Goal: Information Seeking & Learning: Find specific fact

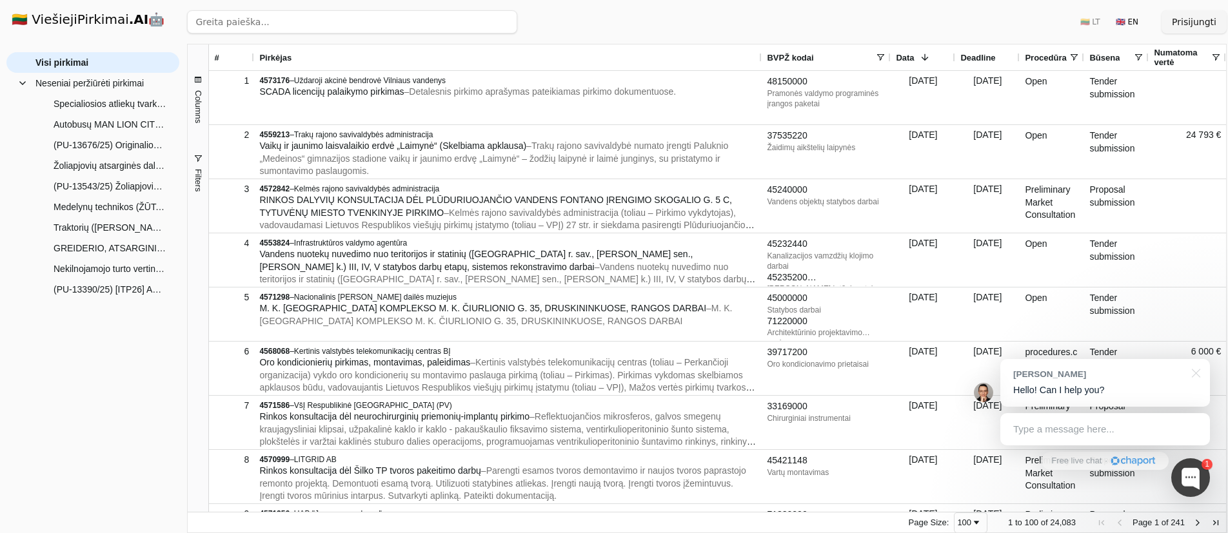
click at [312, 19] on input "search" at bounding box center [352, 21] width 330 height 23
paste input "16810000"
click at [486, 17] on button "Ieškoti" at bounding box center [493, 21] width 50 height 23
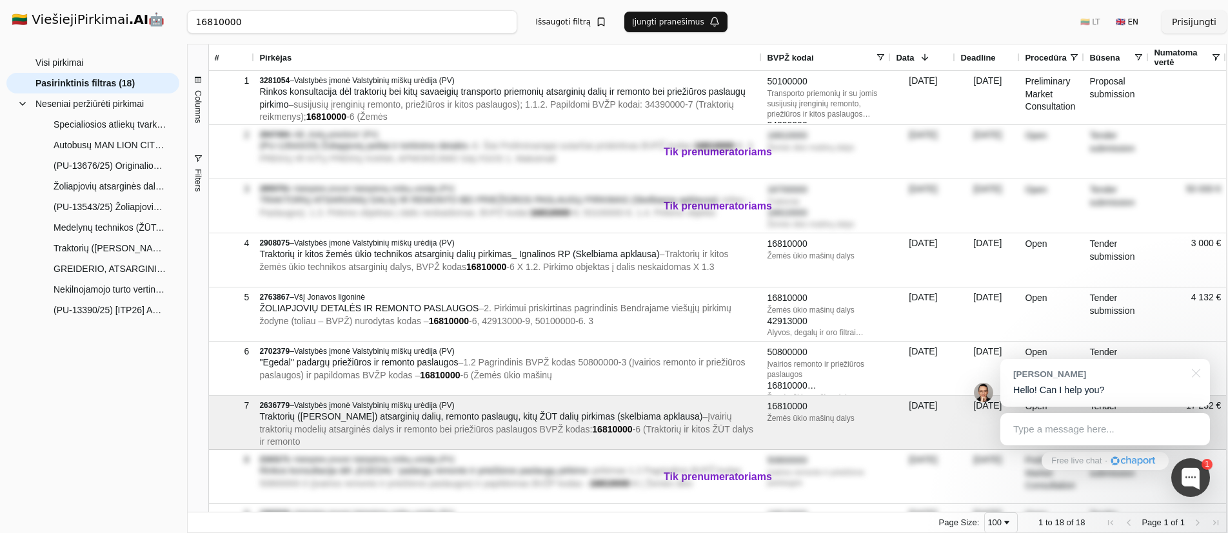
click at [1201, 373] on div at bounding box center [1194, 372] width 32 height 26
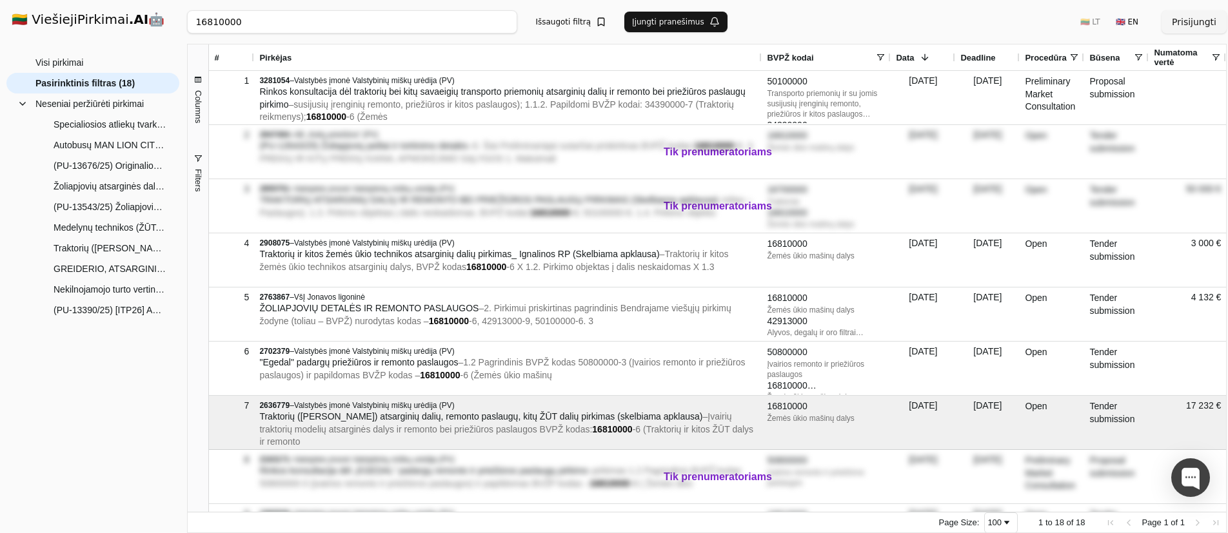
click at [980, 57] on span "Deadline" at bounding box center [977, 58] width 35 height 10
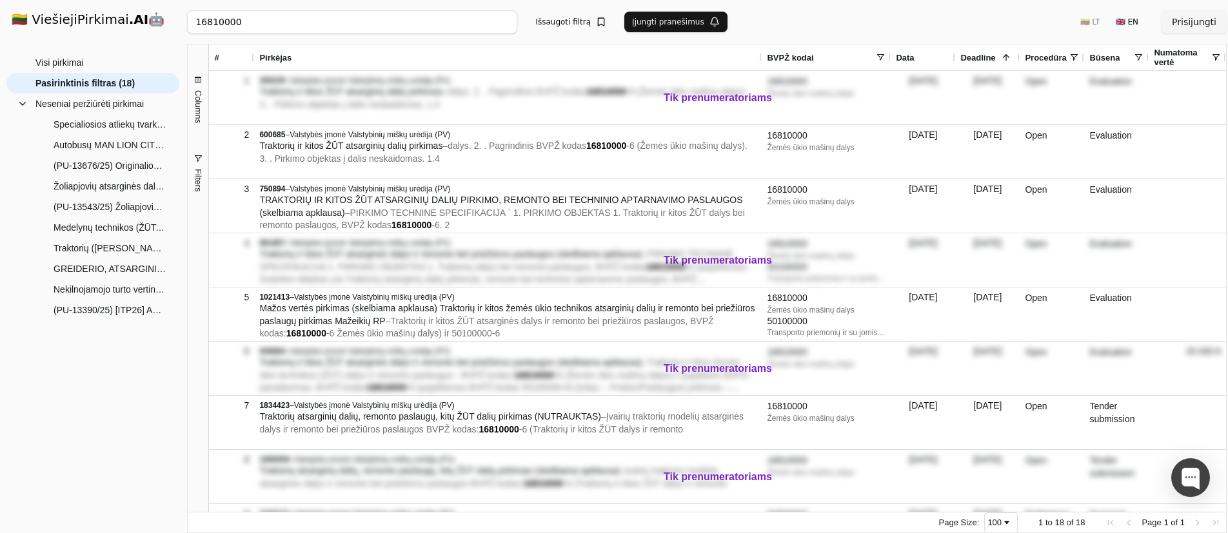
click at [982, 55] on span "Deadline" at bounding box center [977, 58] width 35 height 10
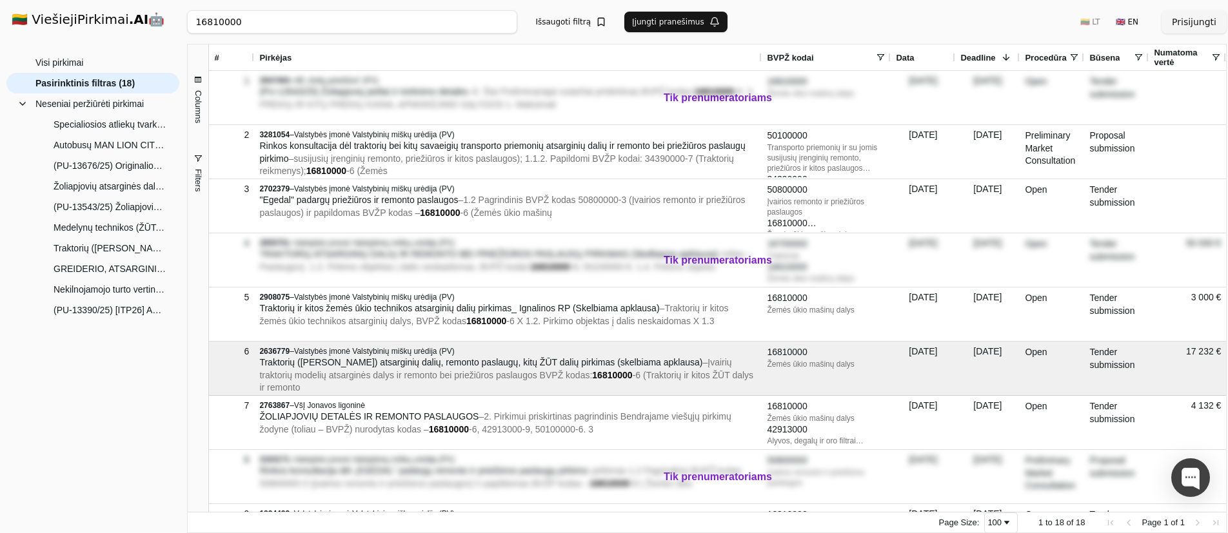
drag, startPoint x: 272, startPoint y: 23, endPoint x: 32, endPoint y: -14, distance: 242.7
click at [32, 0] on html "🇱🇹 ViešiejiPirkimai .AI 🤖 Prisijungti Group Visi pirkimai Neseniai peržiūrėti p…" at bounding box center [614, 266] width 1228 height 533
type input "r"
click button "Ieškoti" at bounding box center [493, 21] width 50 height 23
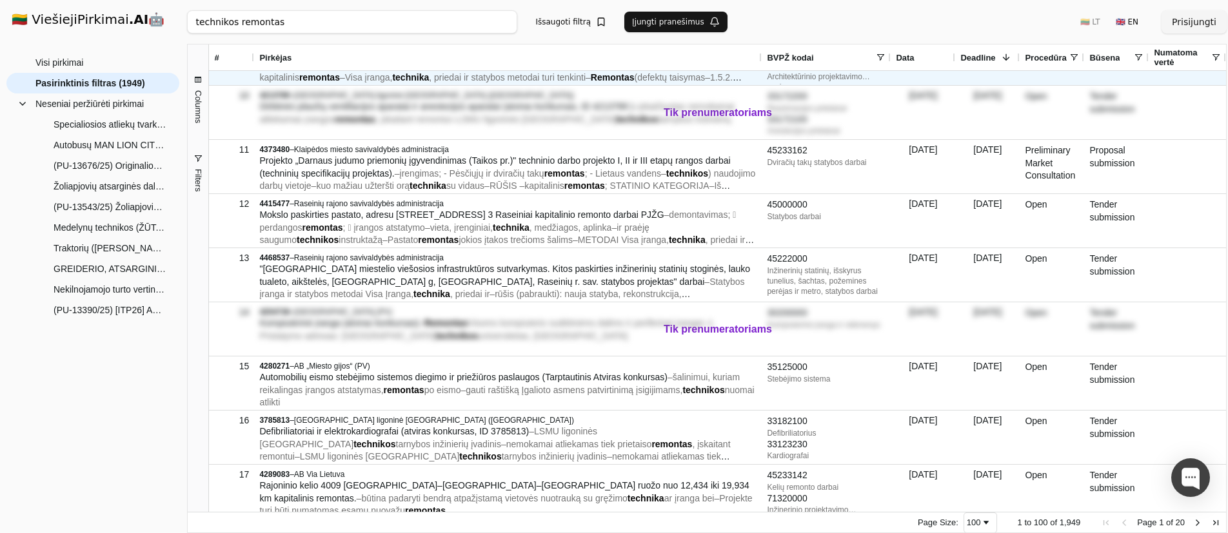
scroll to position [480, 0]
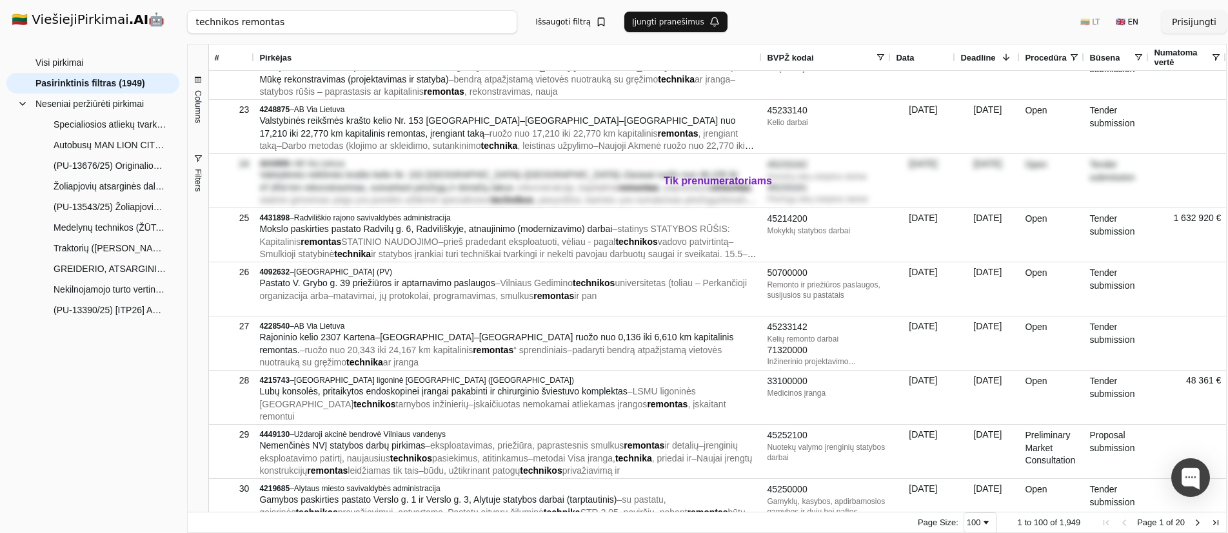
drag, startPoint x: 236, startPoint y: 21, endPoint x: 103, endPoint y: 10, distance: 134.0
click at [103, 10] on div "🇱🇹 ViešiejiPirkimai .AI 🤖 Prisijungti Group Visi pirkimai Neseniai peržiūrėti p…" at bounding box center [614, 266] width 1228 height 533
click button "Ieškoti" at bounding box center [493, 21] width 50 height 23
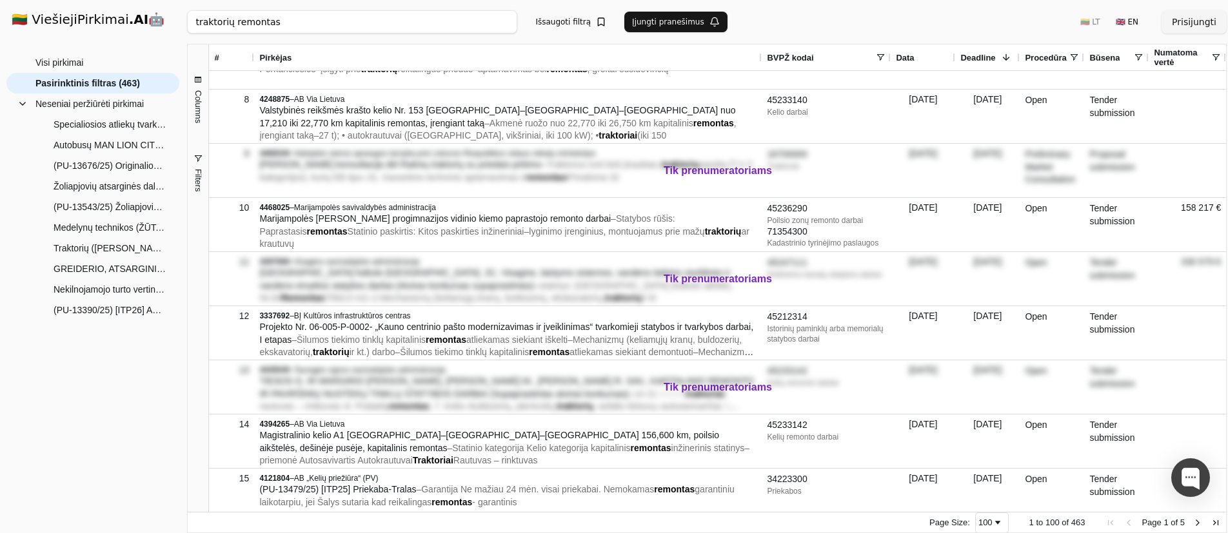
click at [257, 23] on input "traktorių remontas" at bounding box center [352, 21] width 330 height 23
click at [498, 21] on button "Ieškoti" at bounding box center [493, 21] width 50 height 23
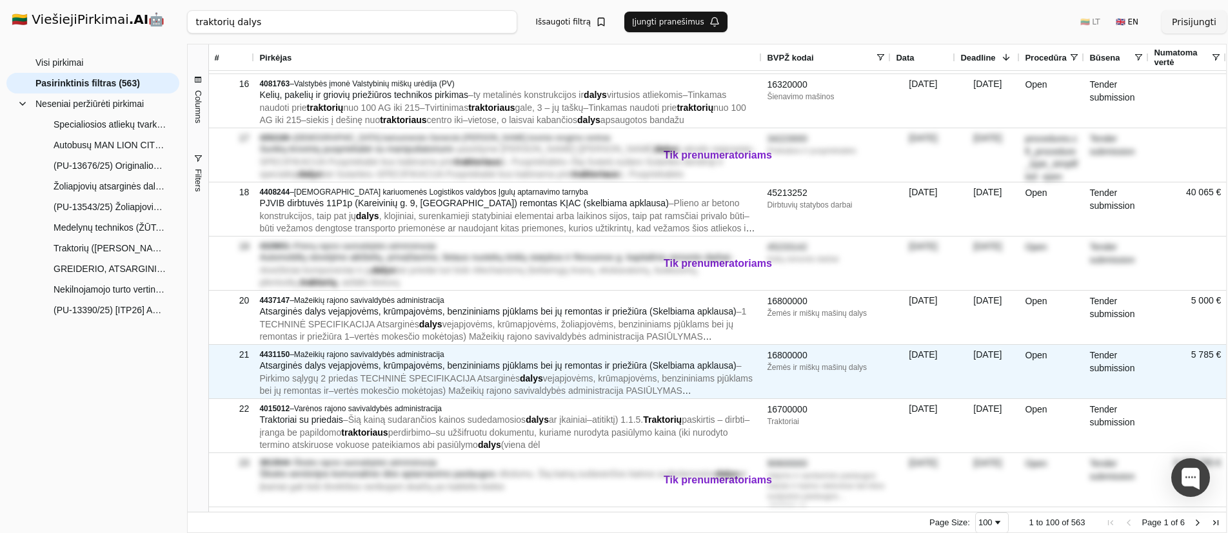
click at [782, 359] on div "16800000" at bounding box center [826, 356] width 119 height 13
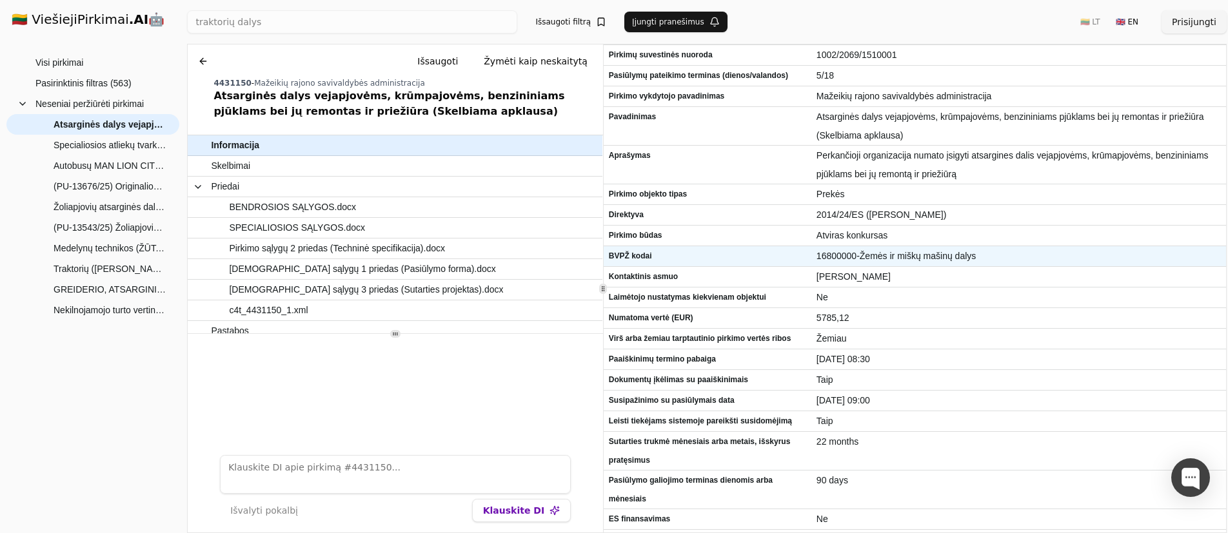
click at [836, 257] on span "16800000-Žemės ir miškų mašinų dalys" at bounding box center [1018, 256] width 404 height 19
copy span "16800000"
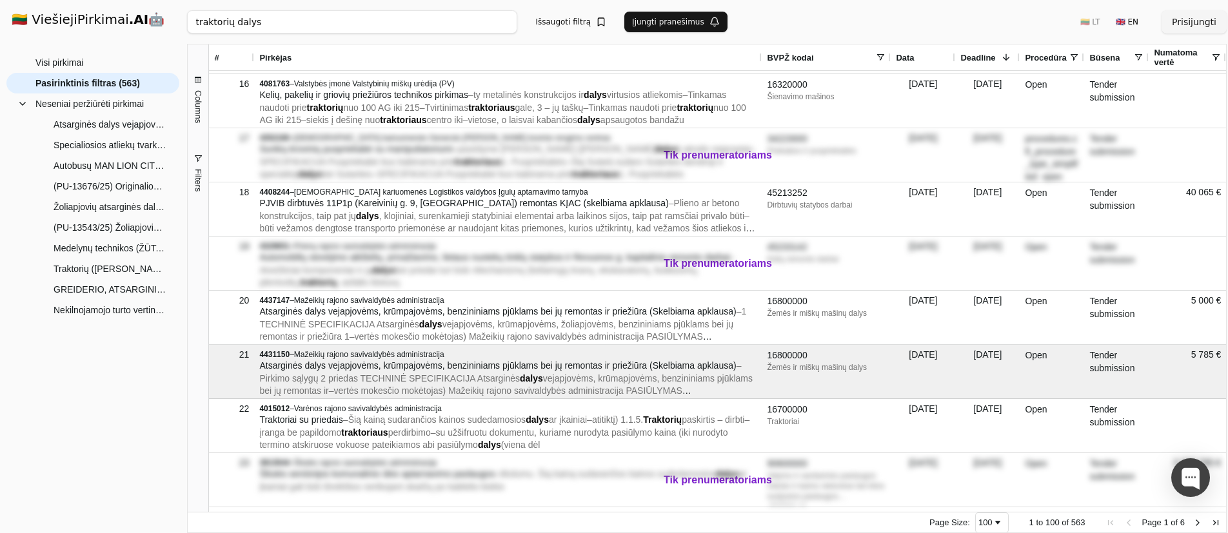
drag, startPoint x: 128, startPoint y: 4, endPoint x: 50, endPoint y: -12, distance: 79.6
click at [50, 0] on html "🇱🇹 ViešiejiPirkimai .AI 🤖 Prisijungti Group Visi pirkimai Neseniai peržiūrėti p…" at bounding box center [614, 266] width 1228 height 533
paste input "16800000"
click button "Ieškoti" at bounding box center [493, 21] width 50 height 23
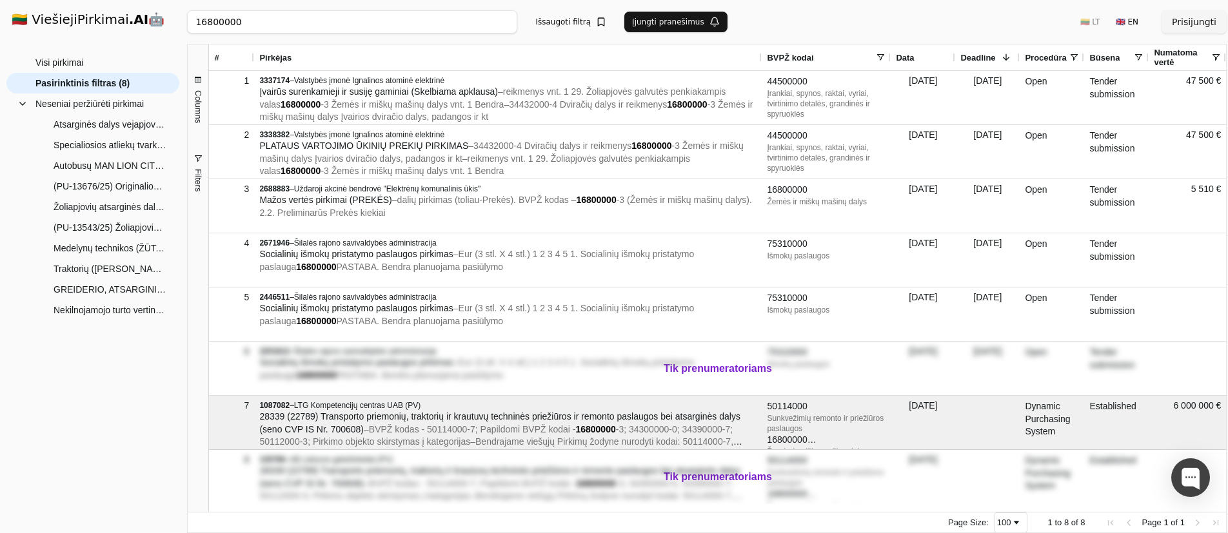
click at [972, 57] on span "Deadline" at bounding box center [977, 58] width 35 height 10
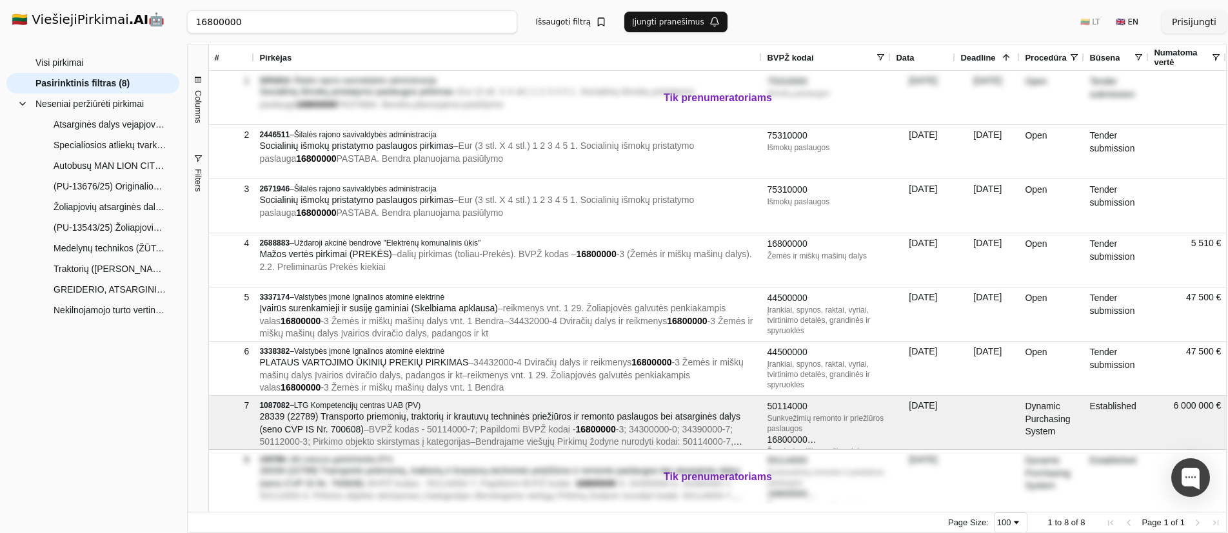
drag, startPoint x: 269, startPoint y: 23, endPoint x: 57, endPoint y: 8, distance: 212.0
click at [58, 8] on div "🇱🇹 ViešiejiPirkimai .AI 🤖 Prisijungti Group Visi pirkimai Neseniai peržiūrėti p…" at bounding box center [614, 266] width 1228 height 533
type input "detalių"
click at [483, 23] on button "Ieškoti" at bounding box center [493, 21] width 50 height 23
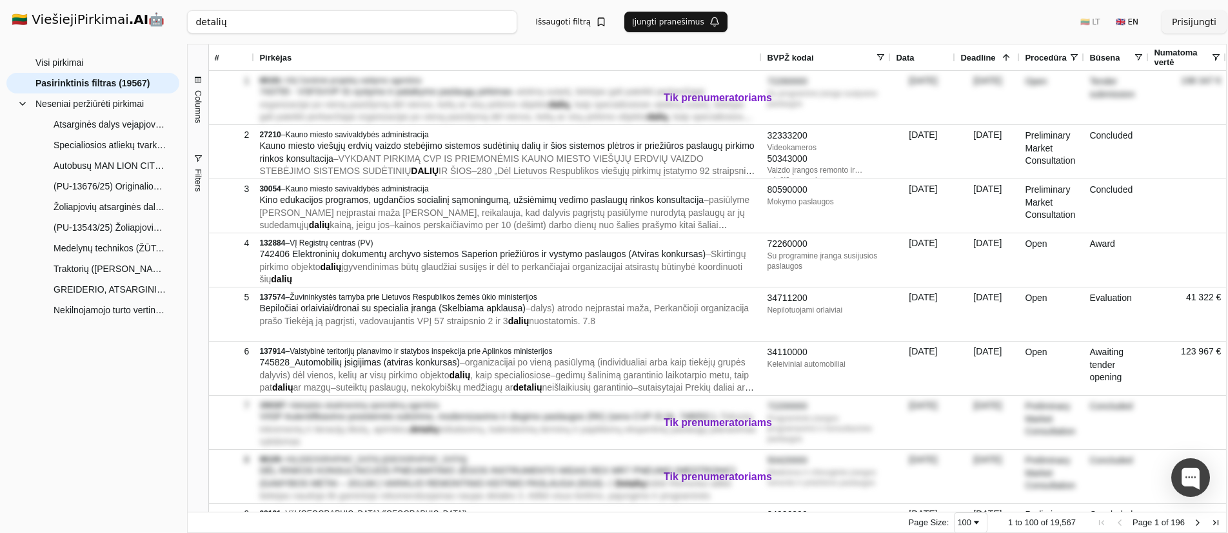
click at [977, 55] on span "Deadline" at bounding box center [977, 58] width 35 height 10
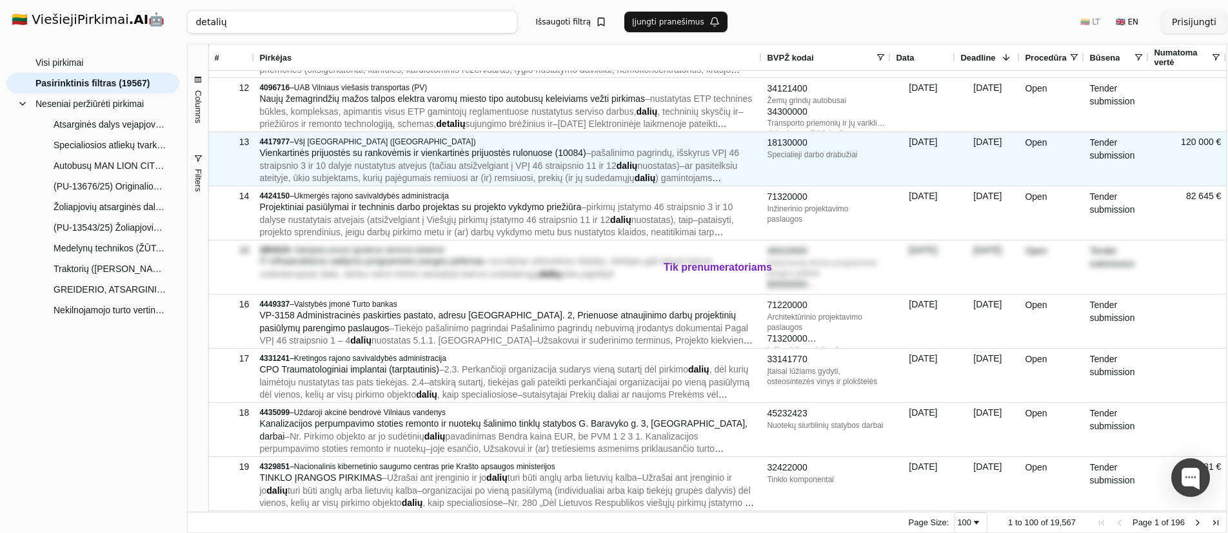
scroll to position [615, 0]
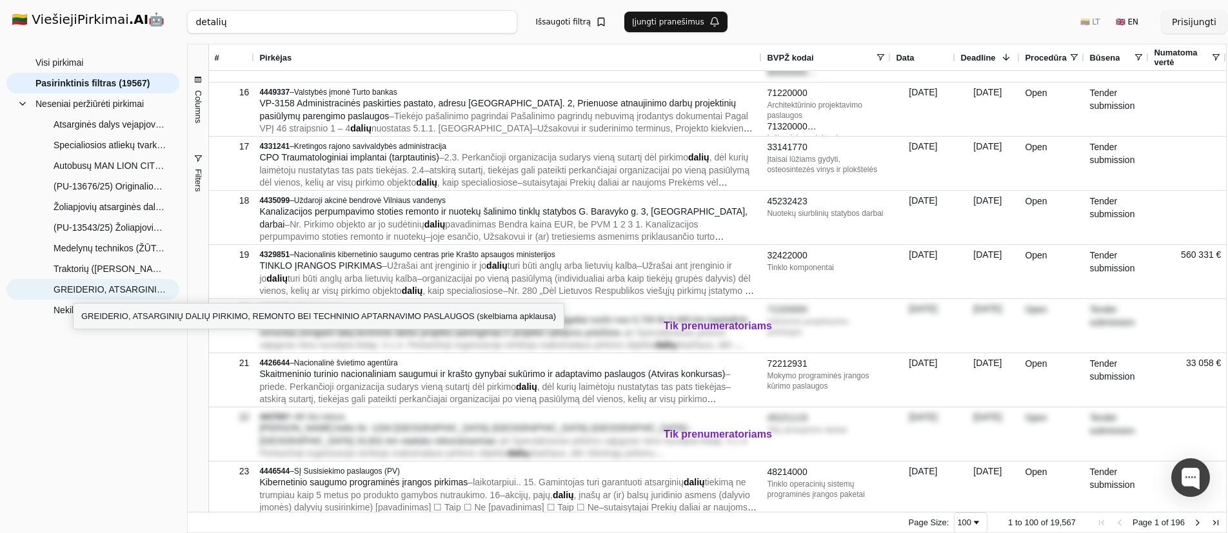
click at [73, 291] on span "GREIDERIO, ATSARGINIŲ DALIŲ PIRKIMO, REMONTO BEI TECHNINIO APTARNAVIMO PASLAUGO…" at bounding box center [110, 289] width 113 height 19
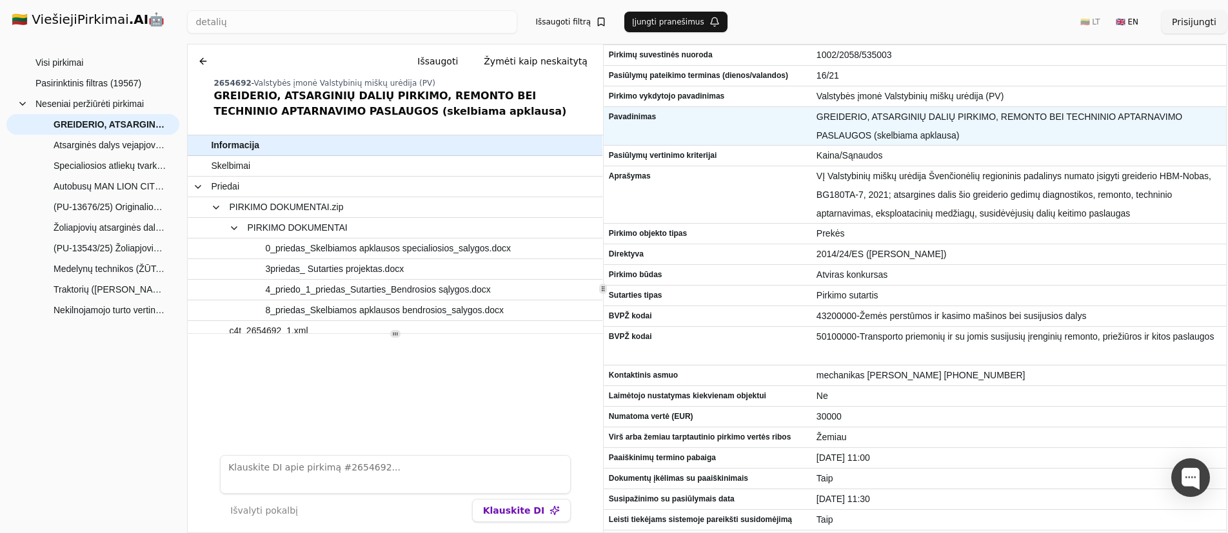
click at [829, 116] on span "GREIDERIO, ATSARGINIŲ DALIŲ PIRKIMO, REMONTO BEI TECHNINIO APTARNAVIMO PASLAUGO…" at bounding box center [1018, 126] width 404 height 37
copy span "GREIDERIO"
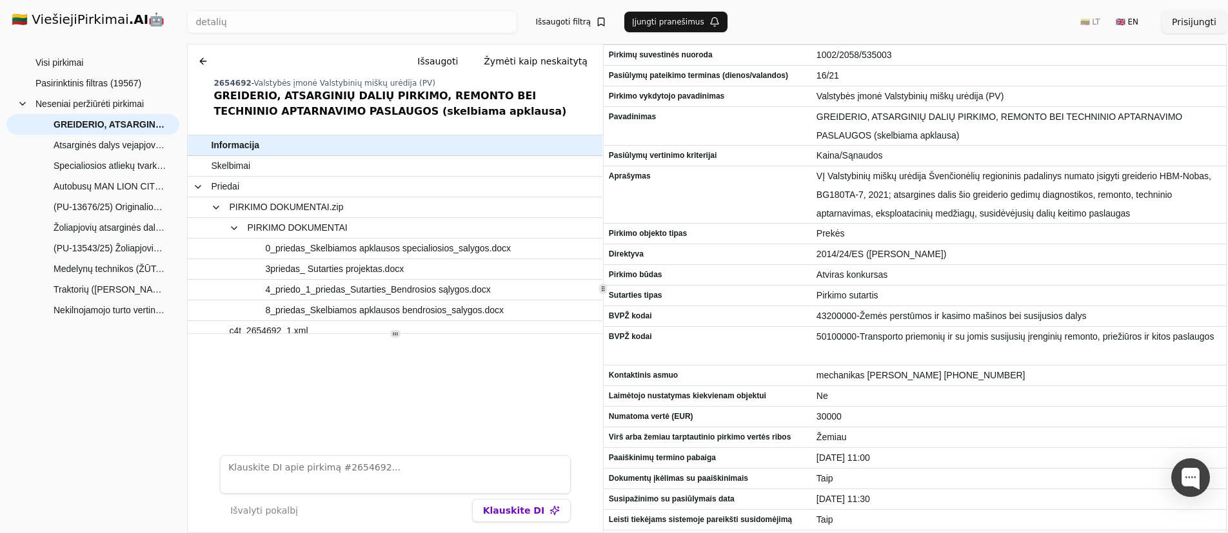
click at [168, 16] on div "🇱🇹 ViešiejiPirkimai .AI 🤖 Prisijungti Group Visi pirkimai Neseniai peržiūrėti p…" at bounding box center [614, 266] width 1228 height 533
click at [53, 61] on span "Visi pirkimai" at bounding box center [59, 62] width 48 height 19
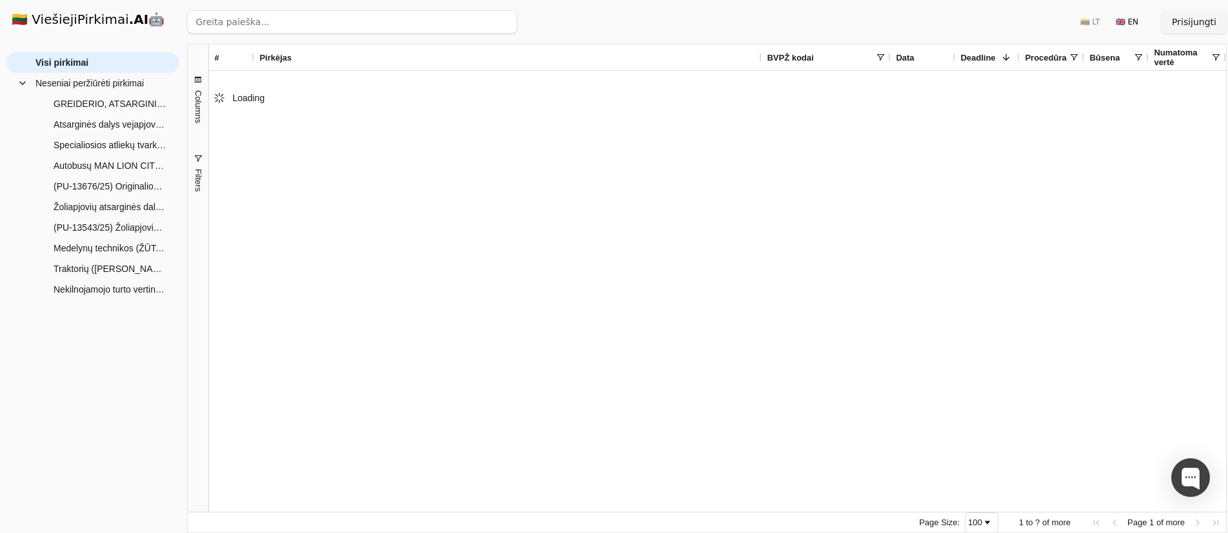
click at [238, 23] on input "search" at bounding box center [352, 21] width 330 height 23
paste input "GREIDERIO"
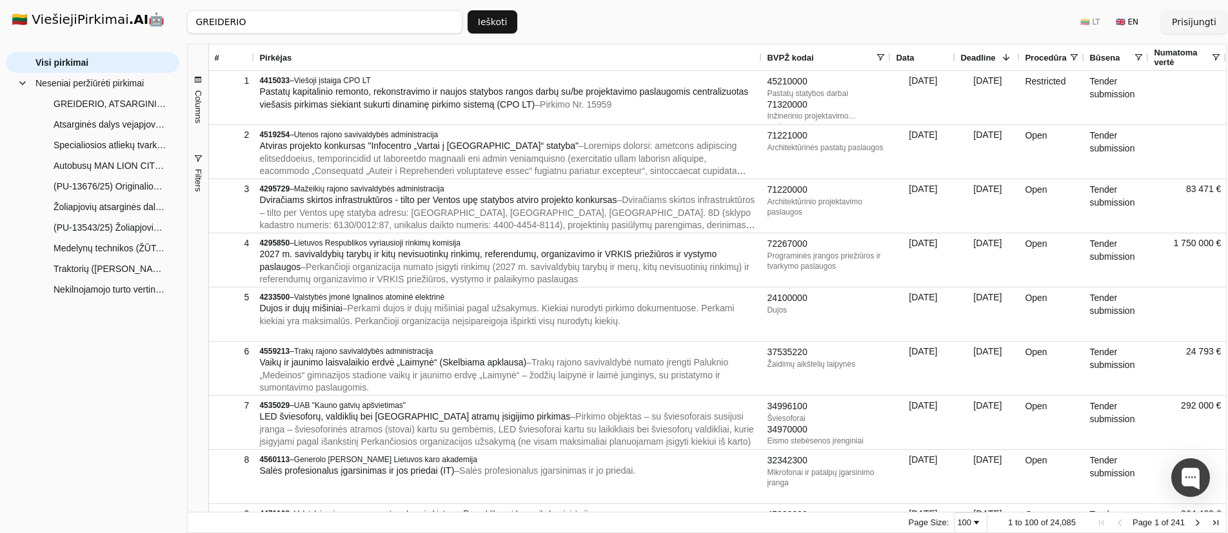
click at [488, 23] on button "Ieškoti" at bounding box center [493, 21] width 50 height 23
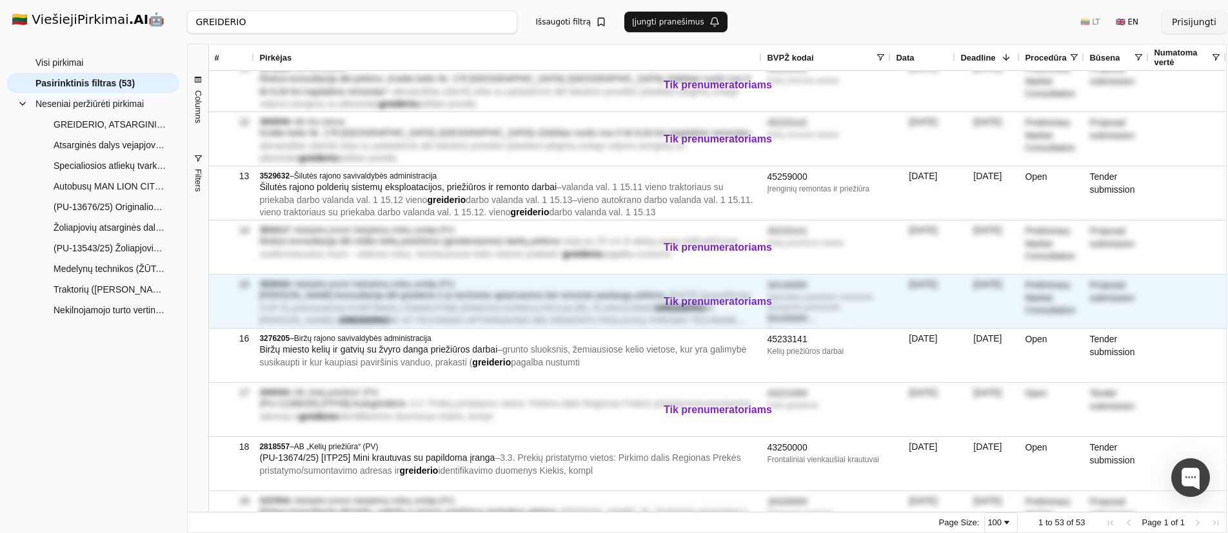
scroll to position [637, 0]
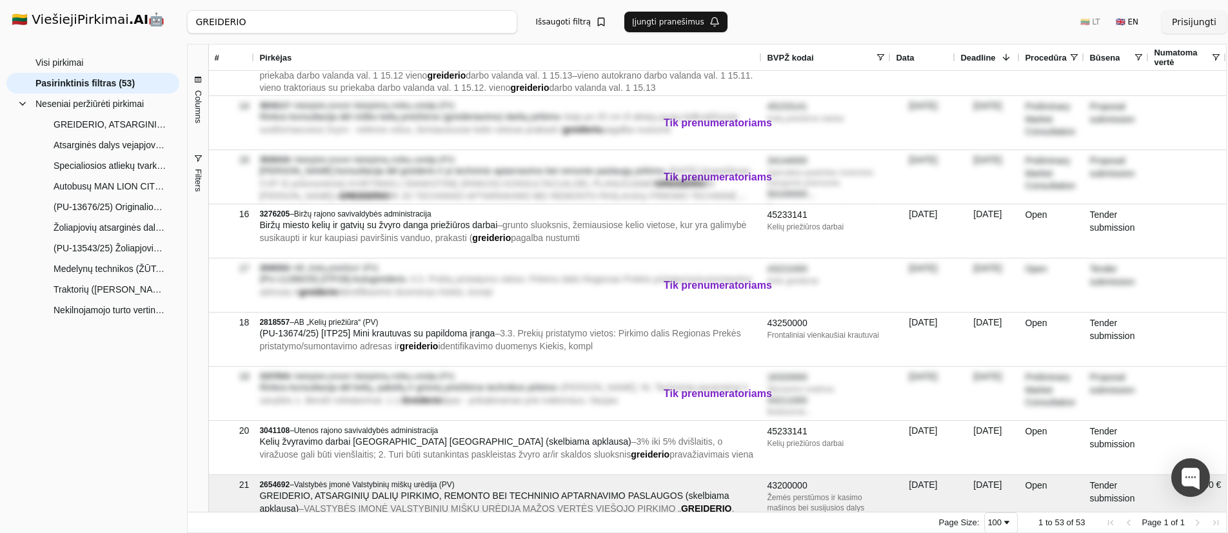
drag, startPoint x: 252, startPoint y: 25, endPoint x: 103, endPoint y: 3, distance: 150.5
click at [103, 3] on div "🇱🇹 ViešiejiPirkimai .AI 🤖 Prisijungti Group Visi pirkimai Neseniai peržiūrėti p…" at bounding box center [614, 266] width 1228 height 533
click button "Ieškoti" at bounding box center [493, 21] width 50 height 23
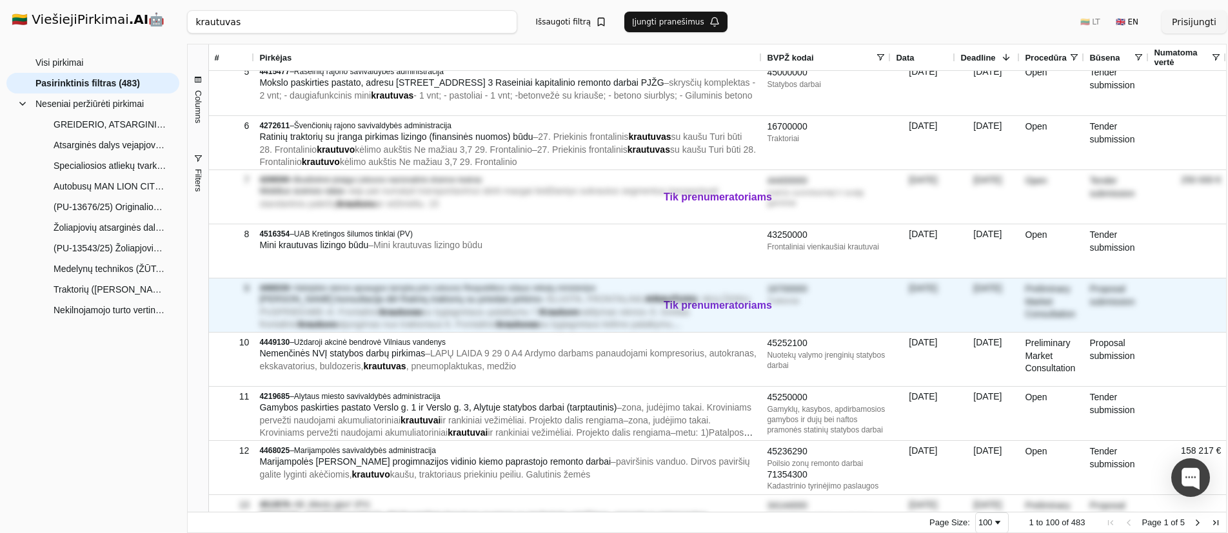
scroll to position [254, 0]
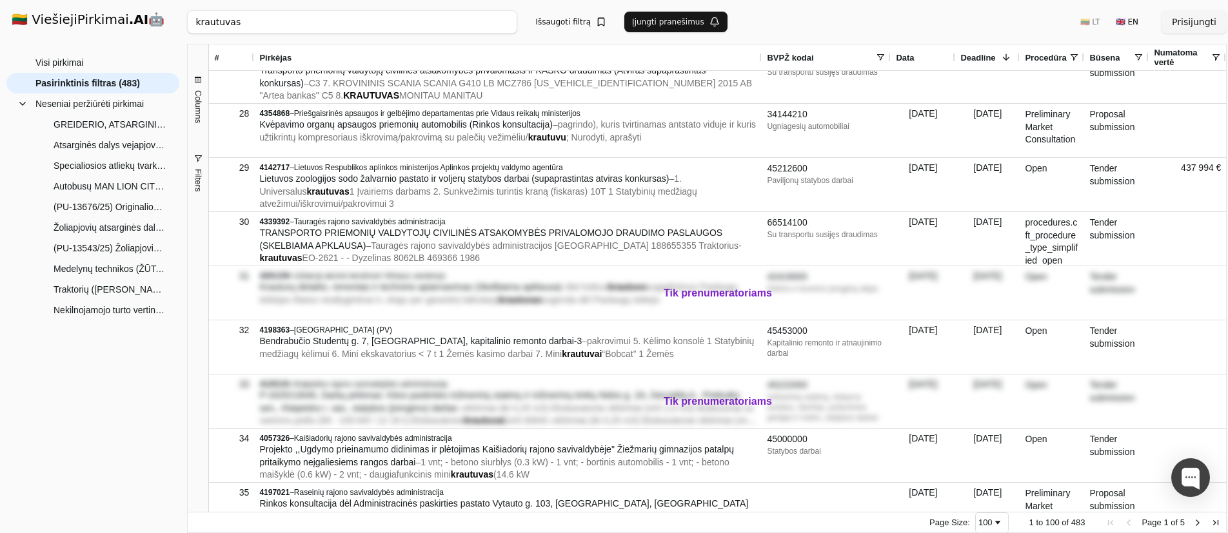
drag, startPoint x: 261, startPoint y: 23, endPoint x: 157, endPoint y: 16, distance: 104.1
click at [158, 20] on div "🇱🇹 ViešiejiPirkimai .AI 🤖 Prisijungti Group Visi pirkimai Neseniai peržiūrėti p…" at bounding box center [614, 266] width 1228 height 533
paste input "13826/25"
type input "13826/25"
click at [488, 24] on button "Ieškoti" at bounding box center [493, 21] width 50 height 23
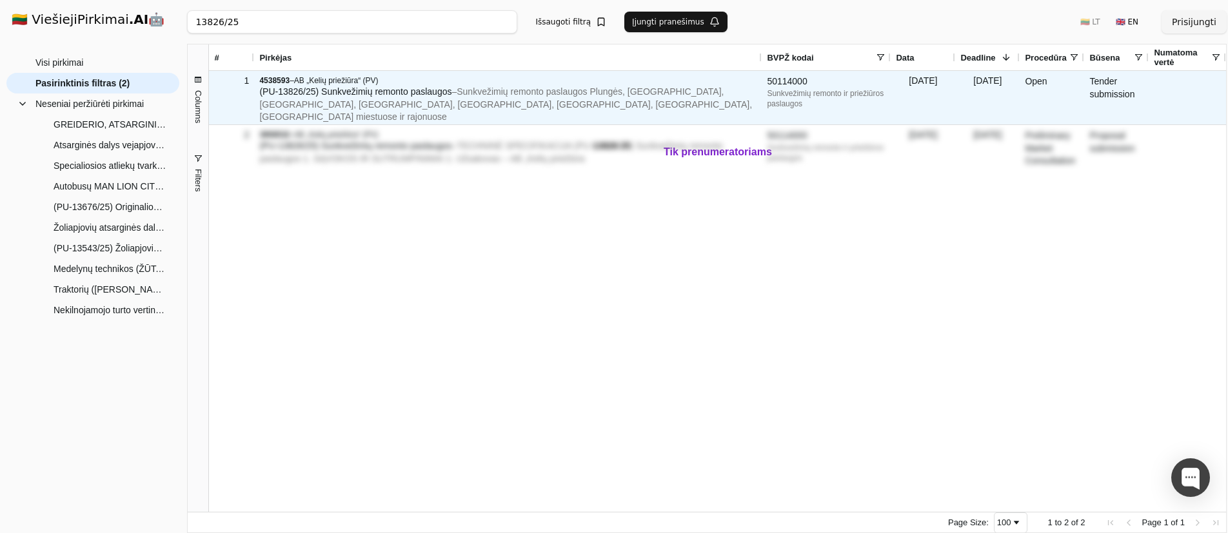
click at [472, 94] on span "– Sunkvežimių remonto paslaugos Plungės, [GEOGRAPHIC_DATA], [GEOGRAPHIC_DATA], …" at bounding box center [505, 103] width 493 height 35
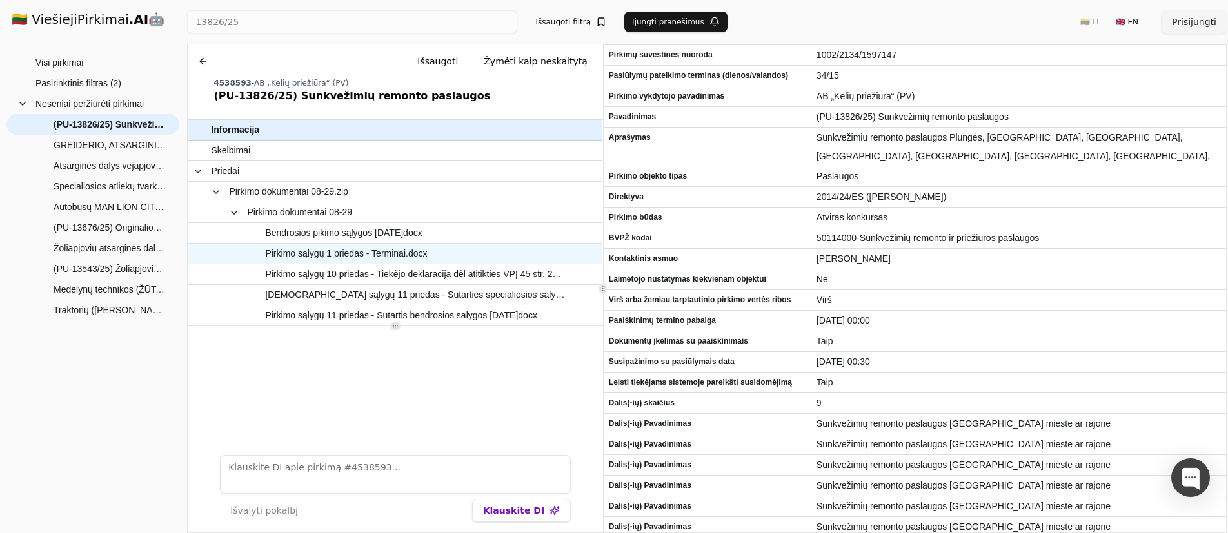
click at [386, 257] on span "Pirkimo sąlygų 1 priedas - Terminai.docx" at bounding box center [346, 253] width 162 height 19
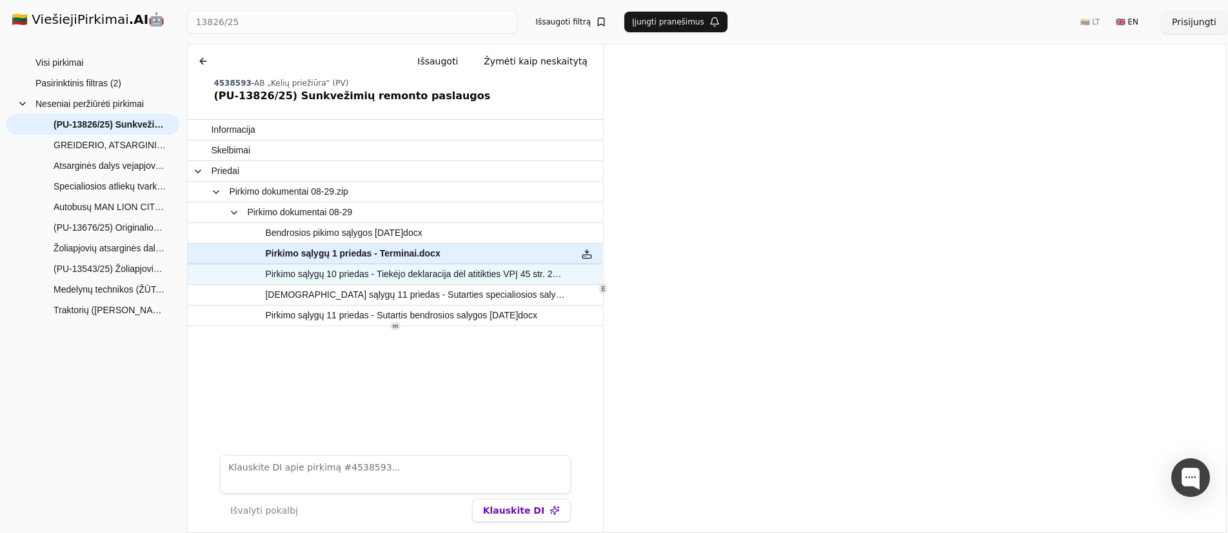
click at [448, 273] on span "Pirkimo sąlygų 10 priedas - Tiekėjo deklaracija dėl atitikties VPĮ 45 str. 21 d…" at bounding box center [414, 274] width 299 height 19
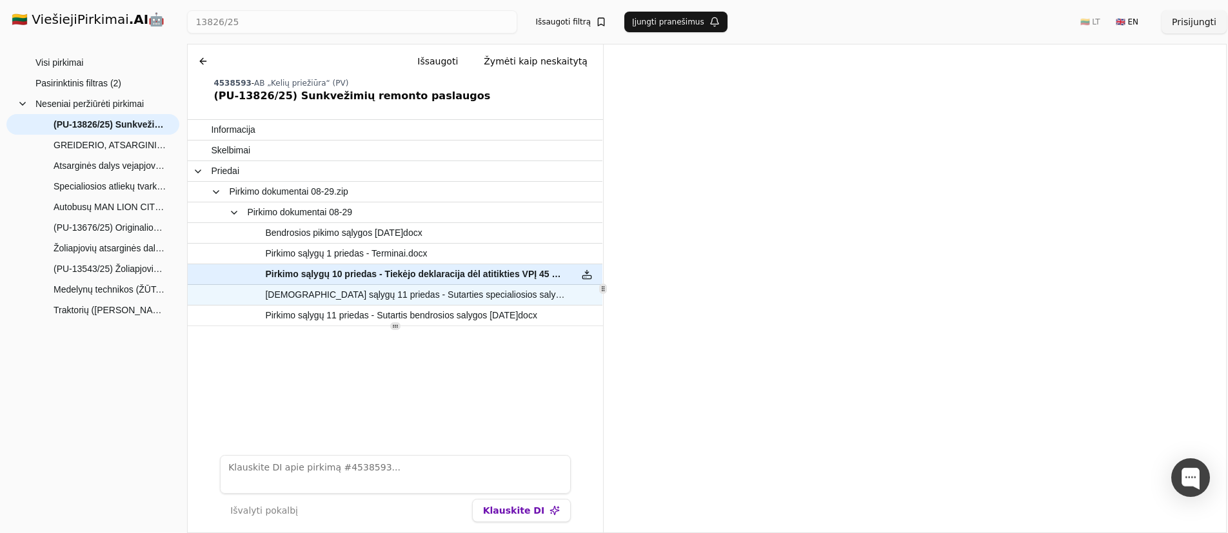
click at [508, 293] on span "[DEMOGRAPHIC_DATA] sąlygų 11 priedas - Sutarties specialiosios salygos 08-28.do…" at bounding box center [414, 295] width 299 height 19
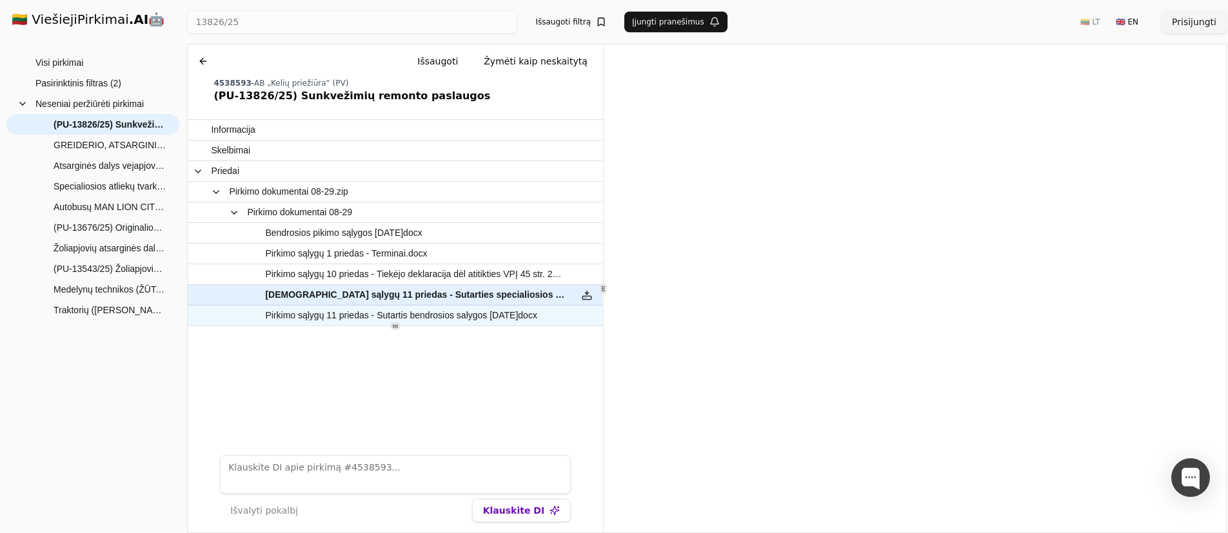
click at [428, 317] on span "Pirkimo sąlygų 11 priedas - Sutartis bendrosios salygos [DATE]docx" at bounding box center [401, 315] width 272 height 19
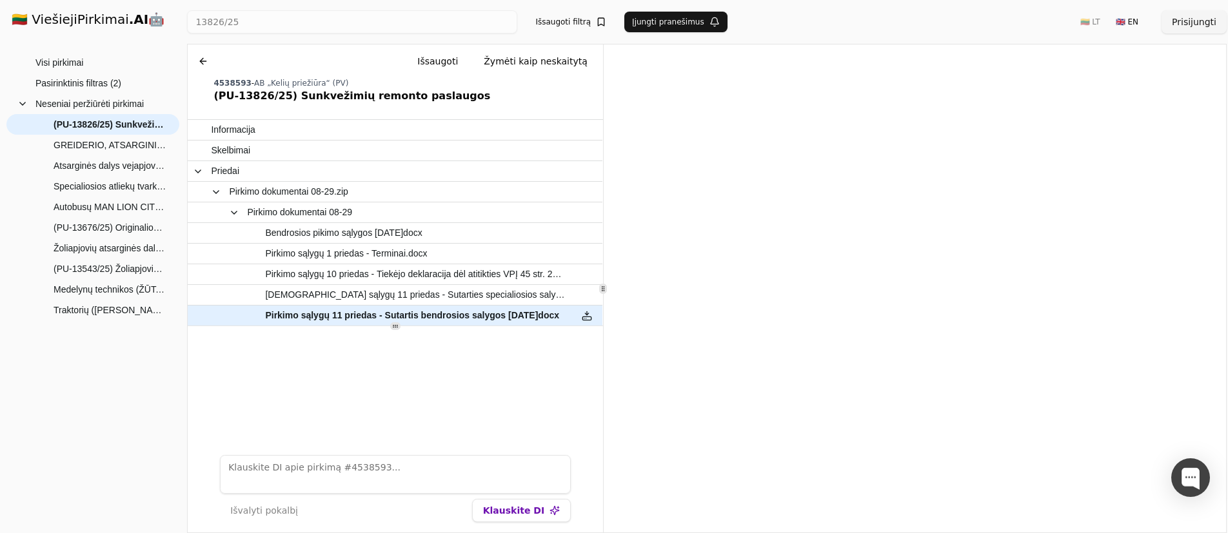
click at [403, 460] on textarea at bounding box center [395, 474] width 351 height 39
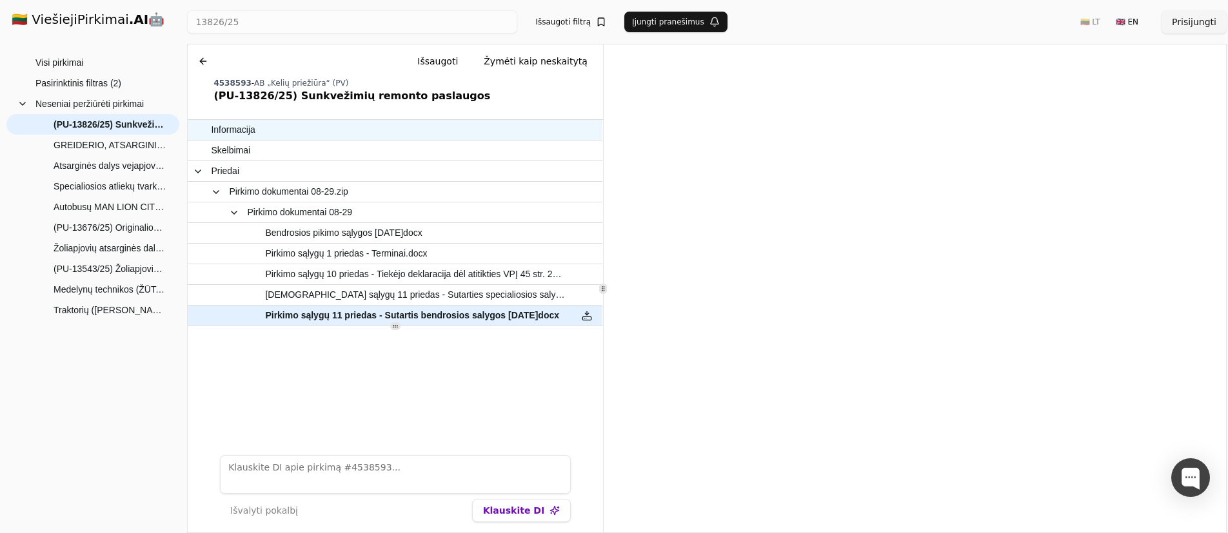
click at [237, 128] on span "Informacija" at bounding box center [233, 130] width 44 height 19
